Goal: Information Seeking & Learning: Learn about a topic

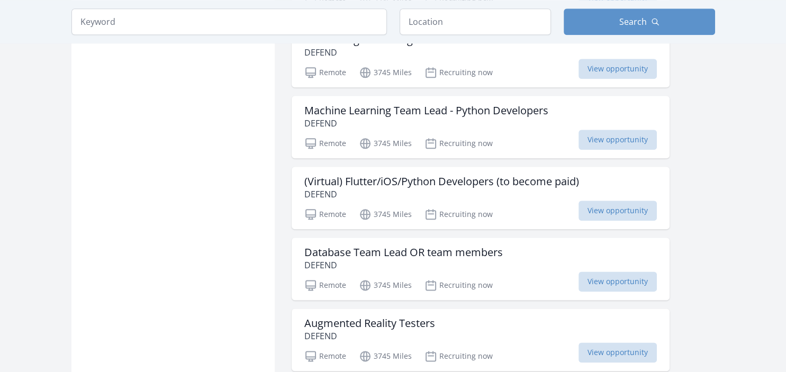
scroll to position [1229, 0]
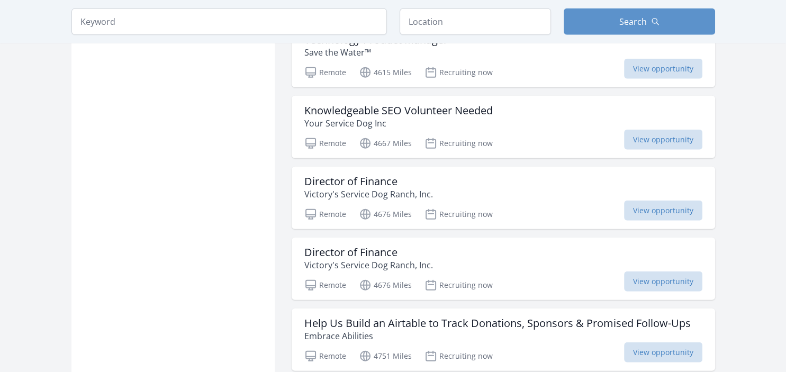
scroll to position [2682, 0]
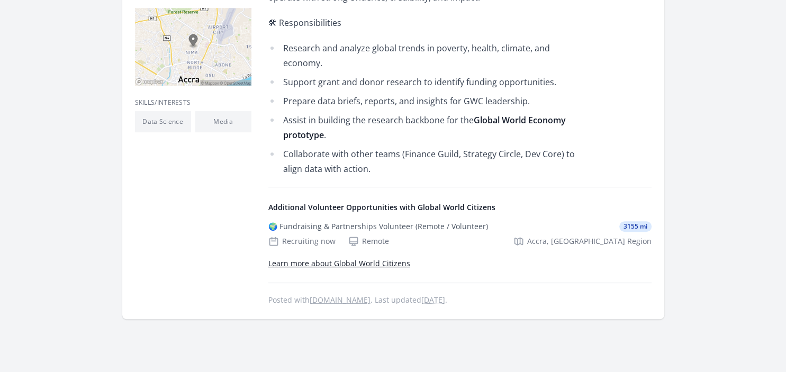
scroll to position [391, 0]
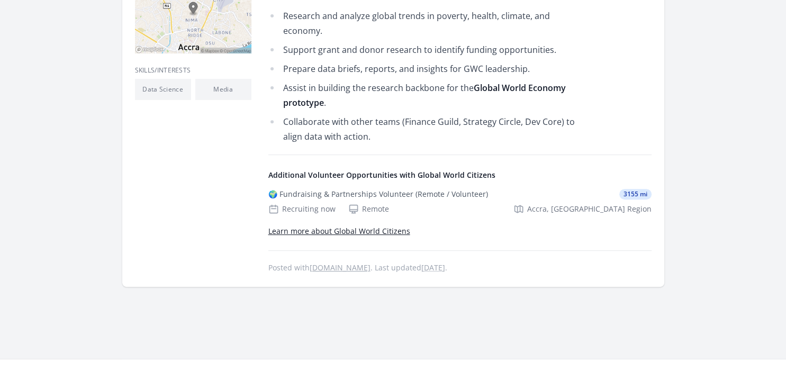
click at [372, 232] on link "Learn more about Global World Citizens" at bounding box center [339, 231] width 142 height 10
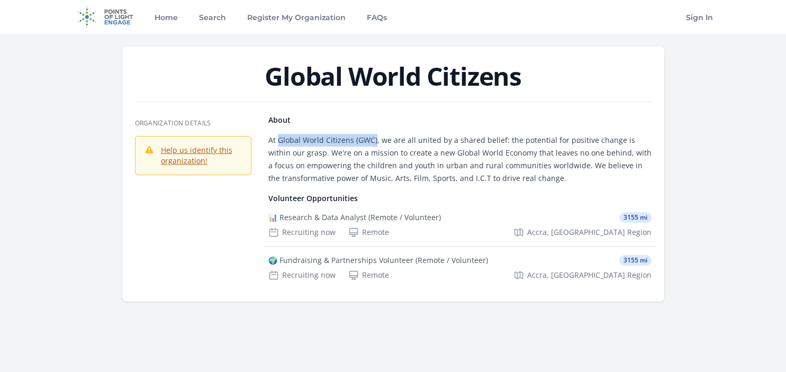
drag, startPoint x: 278, startPoint y: 139, endPoint x: 374, endPoint y: 138, distance: 95.3
click at [374, 138] on p "At Global World Citizens (GWC), we are all united by a shared belief: the poten…" at bounding box center [459, 159] width 383 height 51
click at [272, 139] on p "At Global World Citizens (GWC), we are all united by a shared belief: the poten…" at bounding box center [459, 159] width 383 height 51
drag, startPoint x: 278, startPoint y: 140, endPoint x: 374, endPoint y: 144, distance: 95.9
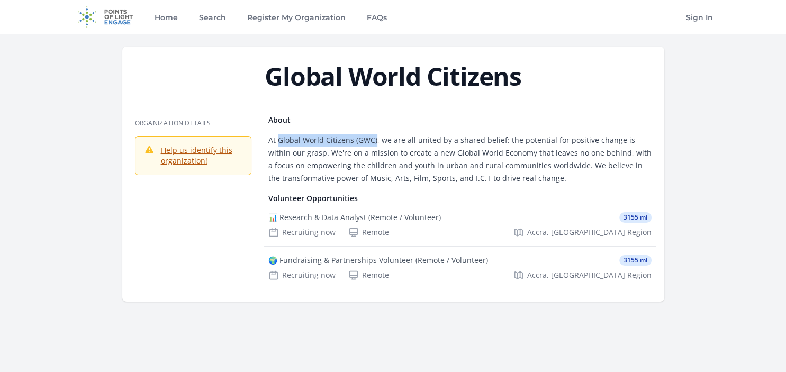
click at [374, 144] on p "At Global World Citizens (GWC), we are all united by a shared belief: the poten…" at bounding box center [459, 159] width 383 height 51
